Goal: Information Seeking & Learning: Learn about a topic

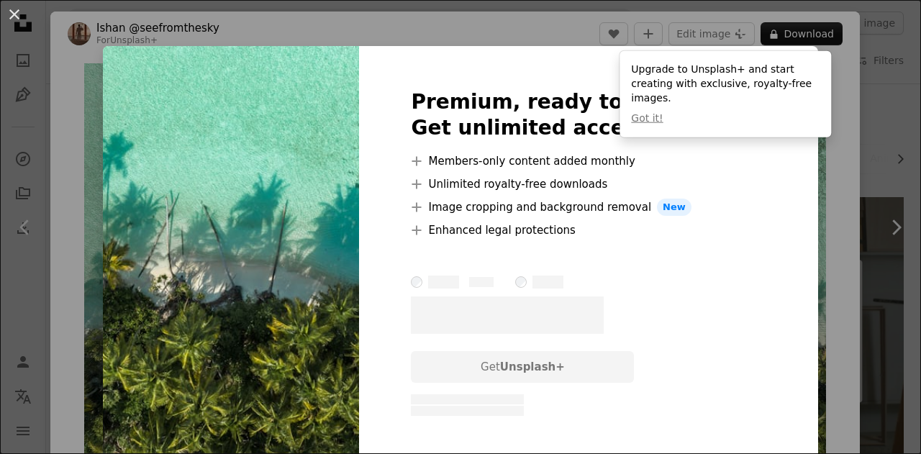
scroll to position [575, 0]
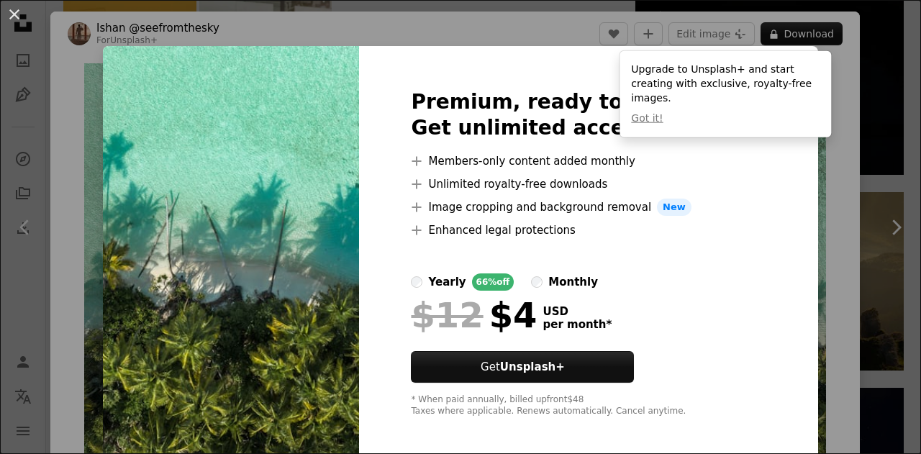
click at [830, 284] on div "An X shape Premium, ready to use images. Get unlimited access. A plus sign Memb…" at bounding box center [460, 227] width 921 height 454
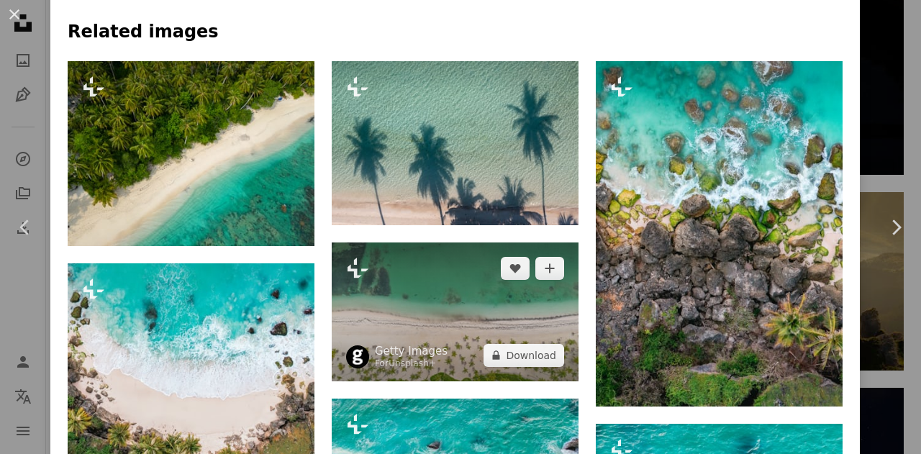
scroll to position [719, 0]
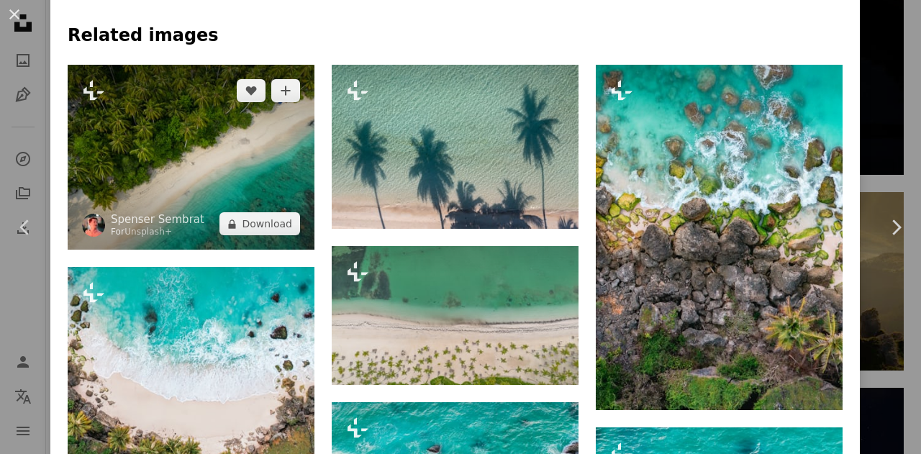
click at [247, 201] on img at bounding box center [191, 157] width 247 height 185
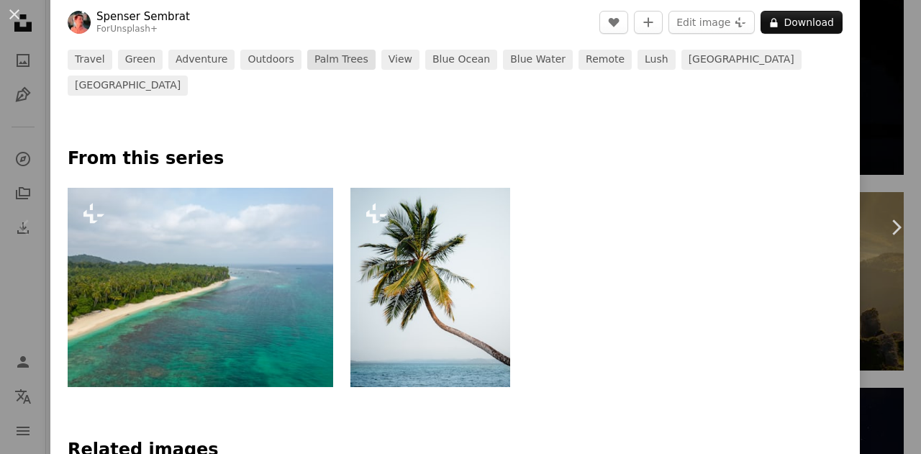
scroll to position [719, 0]
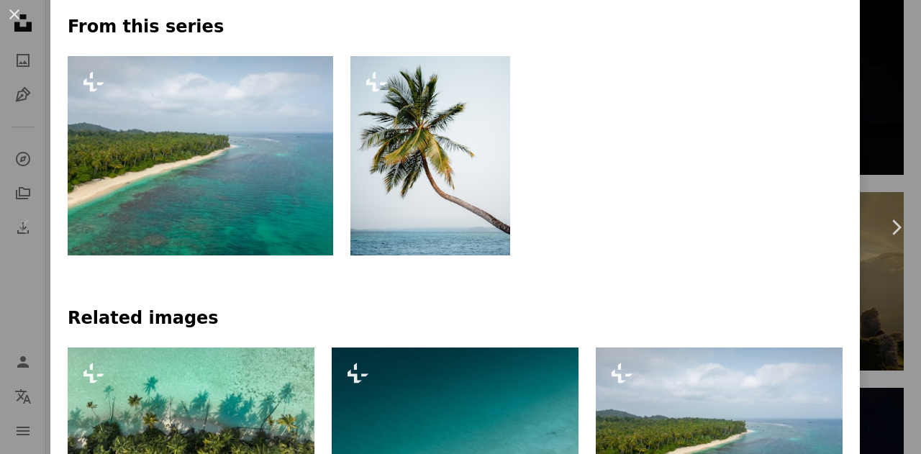
click at [285, 155] on img at bounding box center [200, 155] width 265 height 199
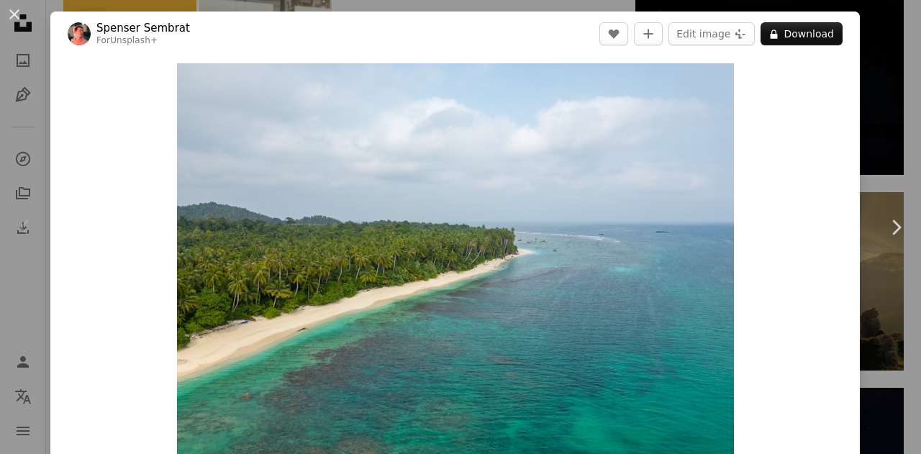
click at [20, 147] on div "An X shape Chevron left Chevron right [PERSON_NAME] For Unsplash+ A heart A plu…" at bounding box center [460, 227] width 921 height 454
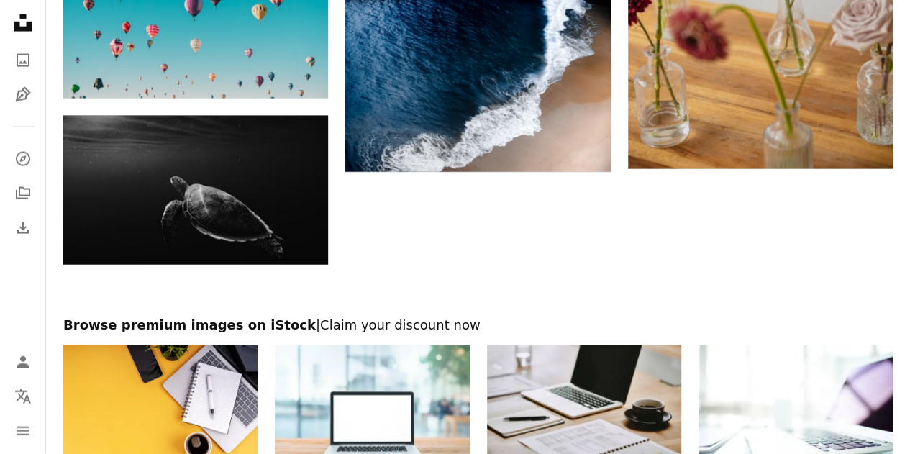
scroll to position [1659, 0]
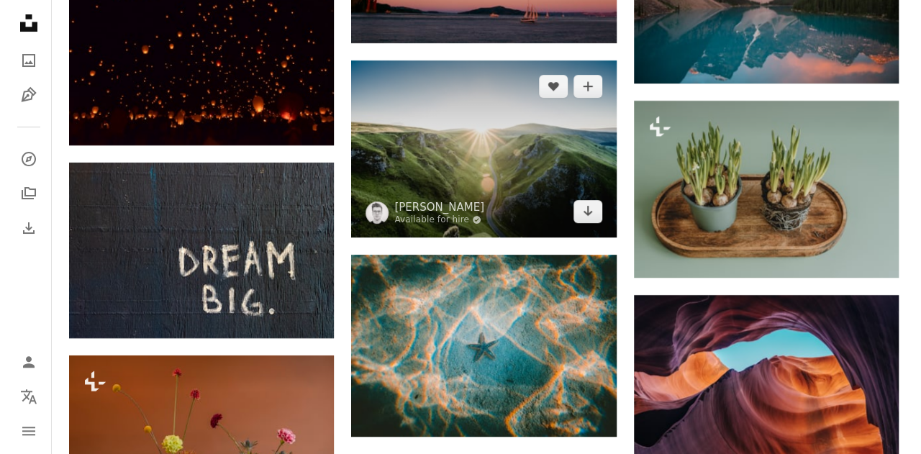
scroll to position [2594, 0]
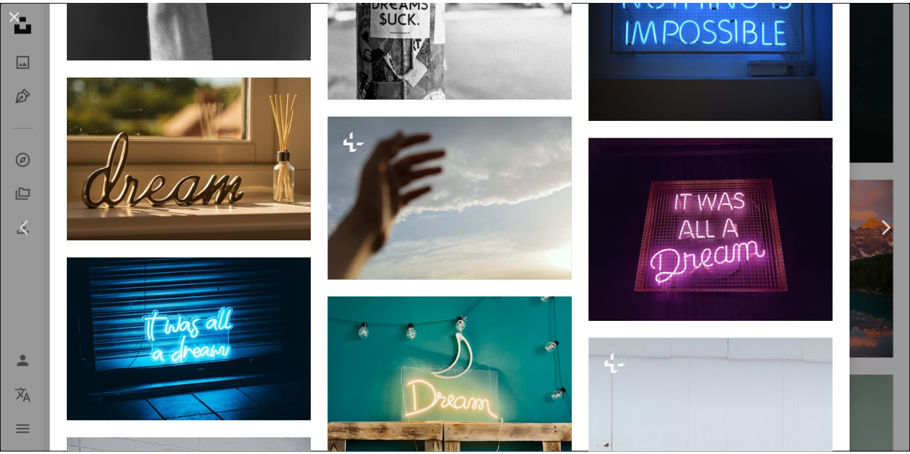
scroll to position [2266, 0]
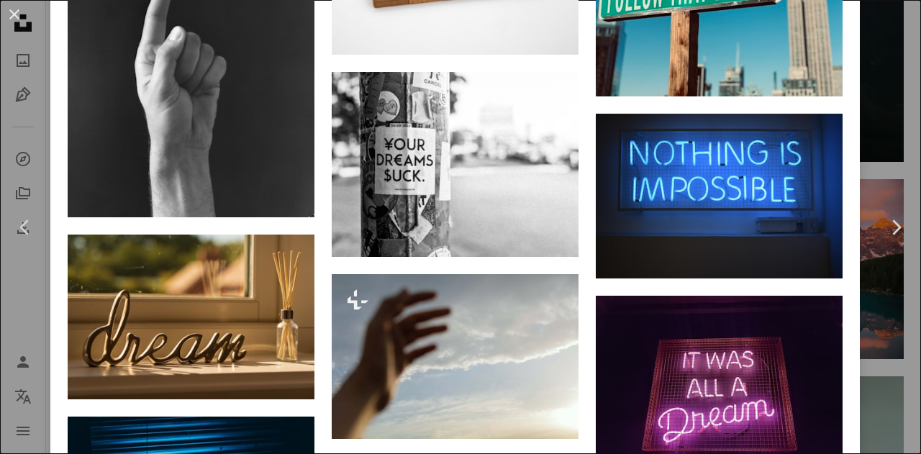
click at [875, 96] on div "An X shape Chevron left Chevron right [PERSON_NAME] randytarampi A heart A plus…" at bounding box center [460, 227] width 921 height 454
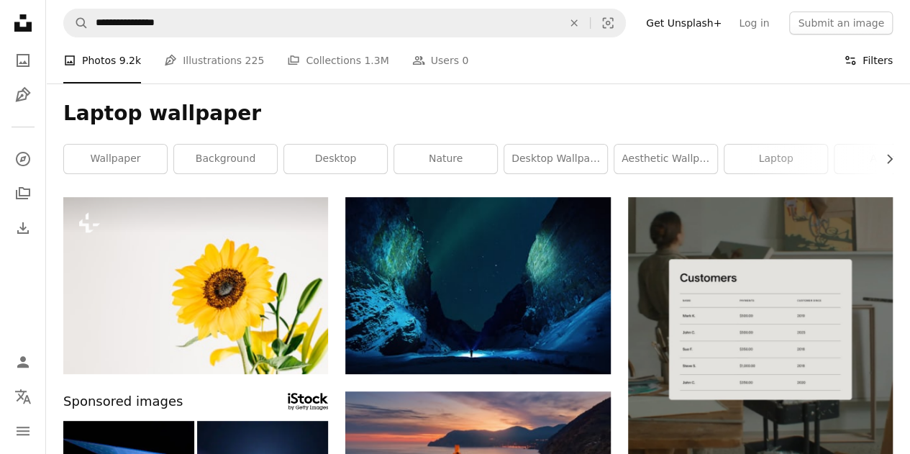
click at [866, 74] on button "Filters Filters" at bounding box center [868, 60] width 49 height 46
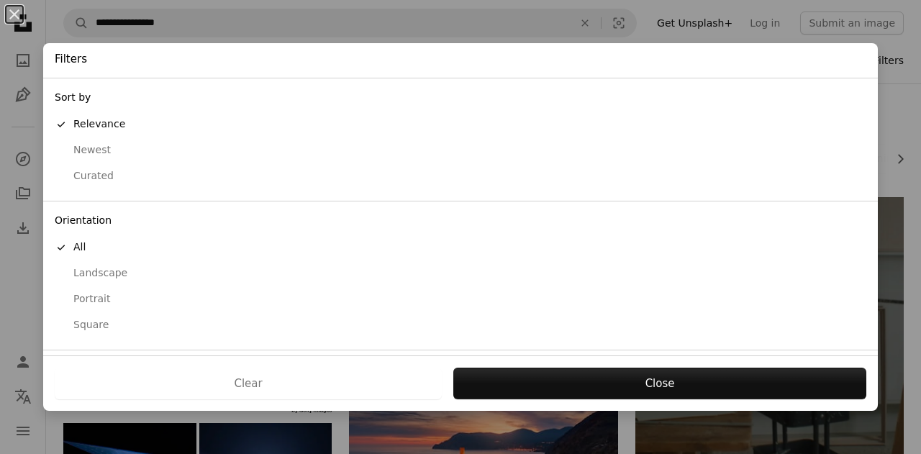
click at [866, 63] on div "An X shape Filters Sort by A checkmark Relevance Newest Curated Orientation A c…" at bounding box center [460, 227] width 921 height 454
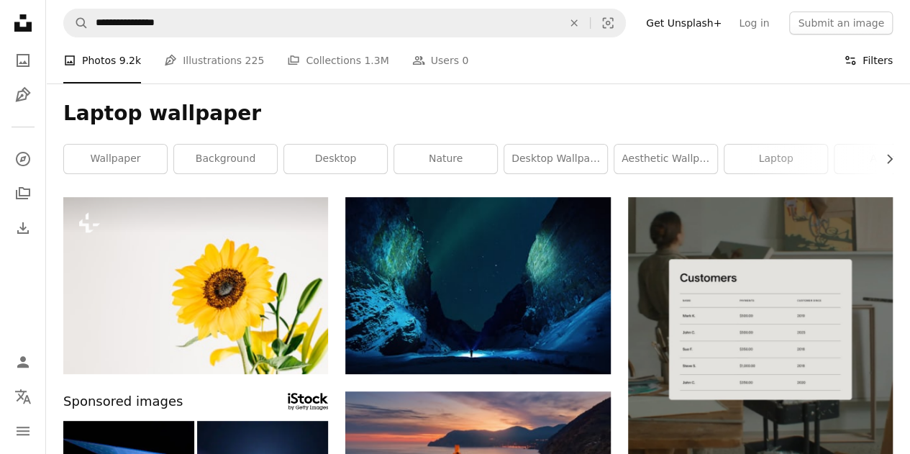
click at [866, 63] on button "Filters Filters" at bounding box center [868, 60] width 49 height 46
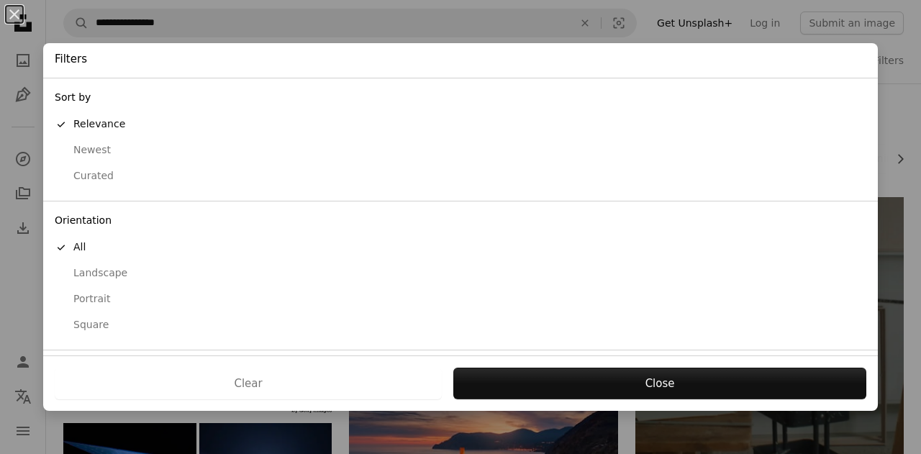
click at [98, 146] on div "Newest" at bounding box center [460, 150] width 811 height 14
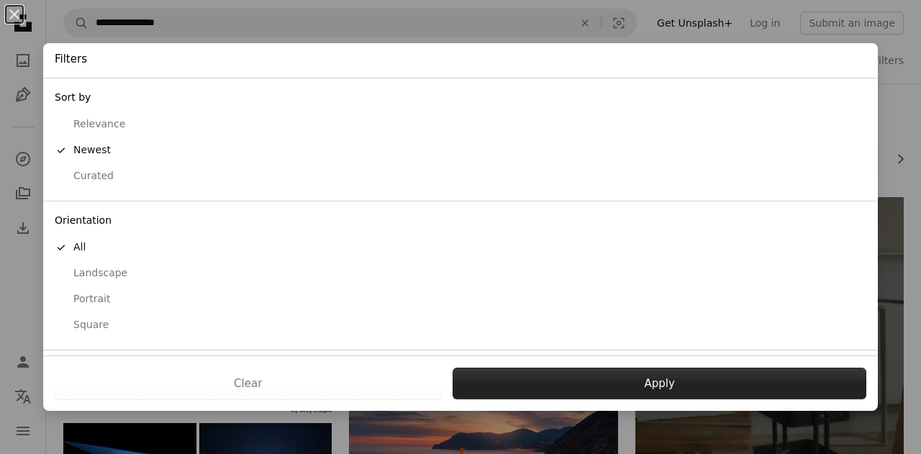
click at [542, 388] on button "Apply" at bounding box center [659, 384] width 414 height 32
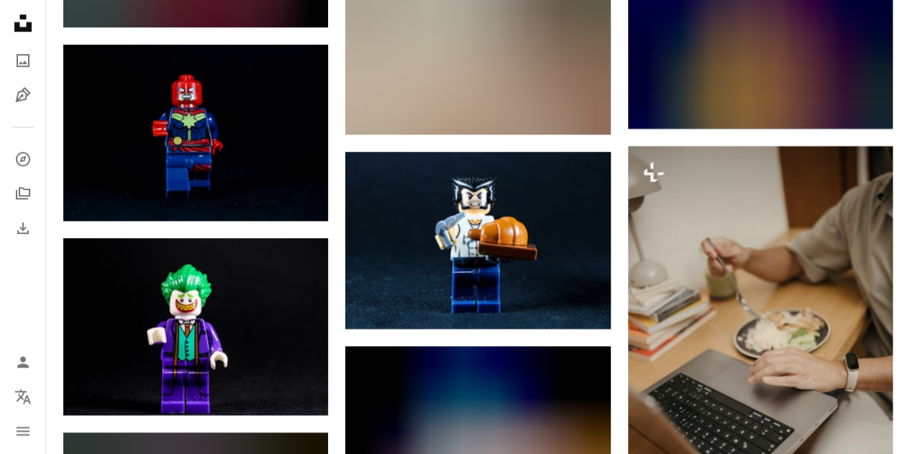
scroll to position [6473, 0]
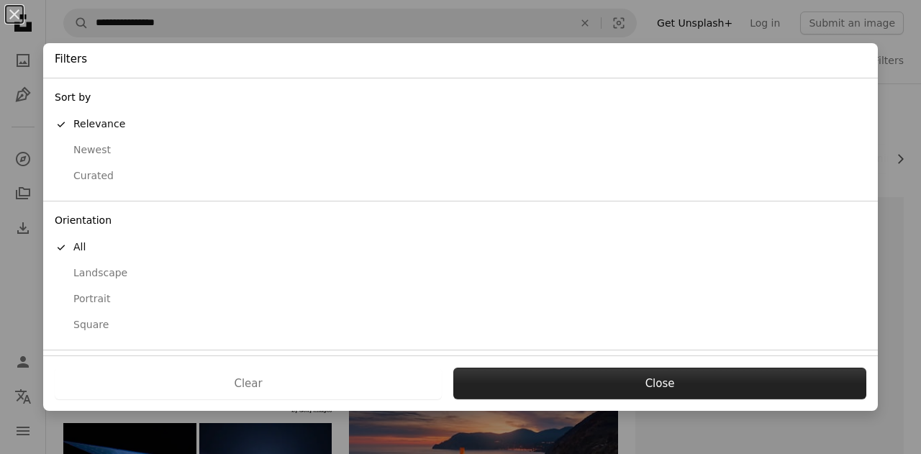
click at [545, 383] on button "Close" at bounding box center [659, 384] width 413 height 32
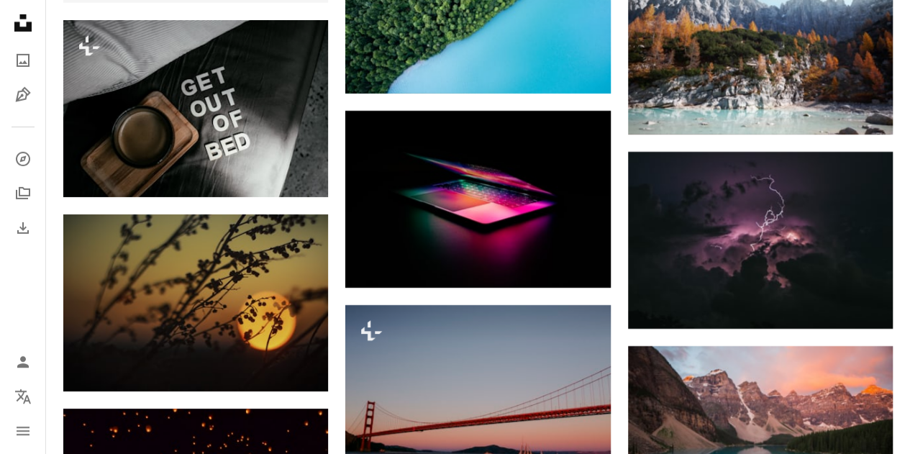
scroll to position [2661, 0]
